Goal: Information Seeking & Learning: Find contact information

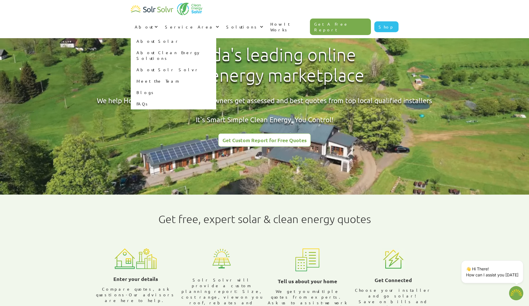
click at [216, 35] on link "About Solar" at bounding box center [173, 40] width 85 height 11
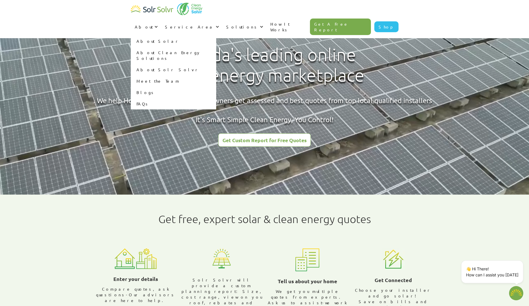
type textarea "x"
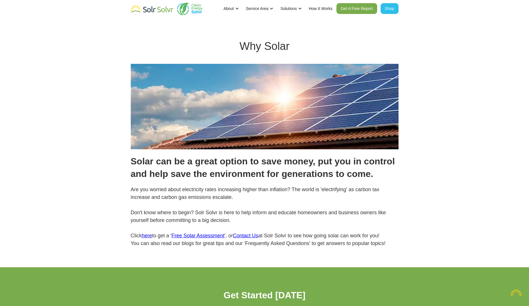
click at [235, 6] on div "About" at bounding box center [230, 8] width 22 height 17
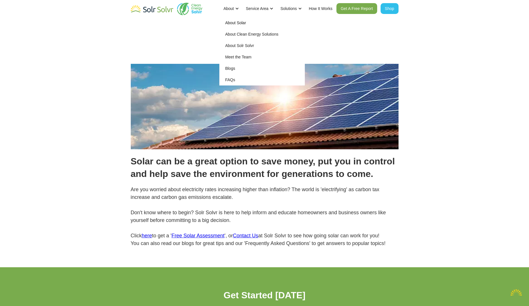
click at [243, 44] on link "About Solr Solvr" at bounding box center [261, 45] width 85 height 11
type textarea "x"
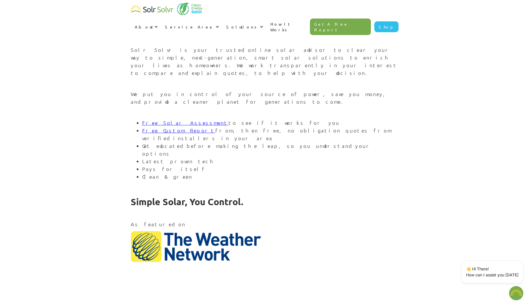
scroll to position [643, 0]
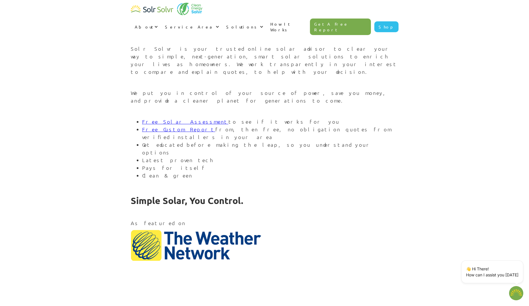
type textarea "x"
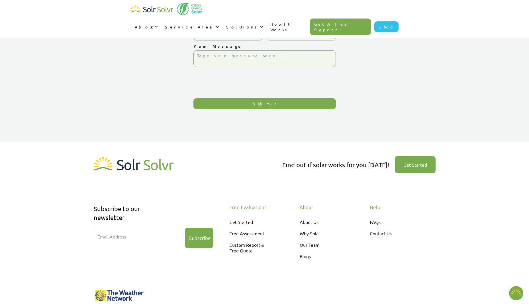
scroll to position [93, 0]
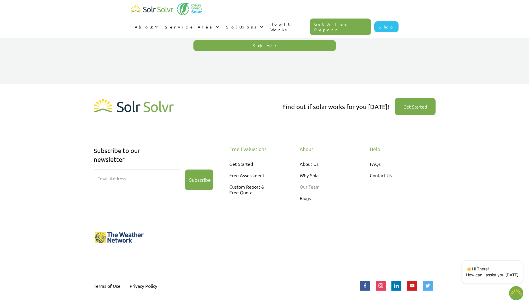
click at [315, 185] on link "Our Team" at bounding box center [323, 186] width 48 height 11
type textarea "x"
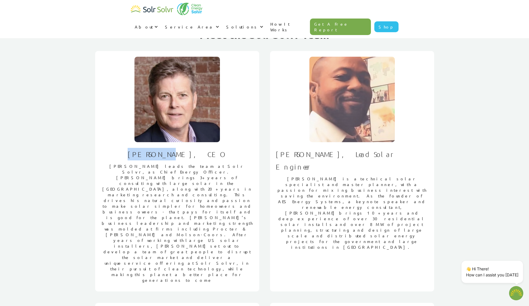
drag, startPoint x: 186, startPoint y: 154, endPoint x: 146, endPoint y: 153, distance: 39.9
click at [146, 153] on div "[PERSON_NAME], CEO [PERSON_NAME] leads the team at Solr Solvr, as Chief Energy …" at bounding box center [177, 171] width 164 height 240
copy h1 "[PERSON_NAME]"
type textarea "x"
